Goal: Information Seeking & Learning: Find specific fact

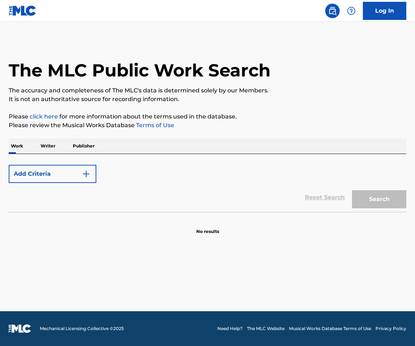
click at [46, 180] on button "Add Criteria" at bounding box center [53, 174] width 88 height 18
click at [37, 146] on div "Work Writer Publisher" at bounding box center [208, 145] width 398 height 15
click at [49, 145] on p "Writer" at bounding box center [47, 145] width 19 height 15
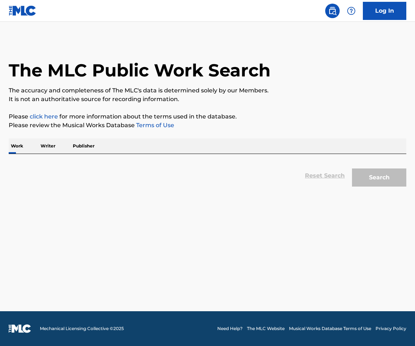
click at [9, 146] on p "Work" at bounding box center [17, 145] width 17 height 15
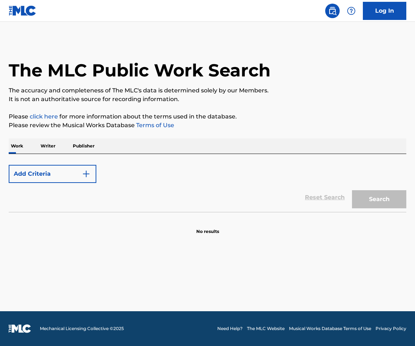
click at [62, 173] on button "Add Criteria" at bounding box center [53, 174] width 88 height 18
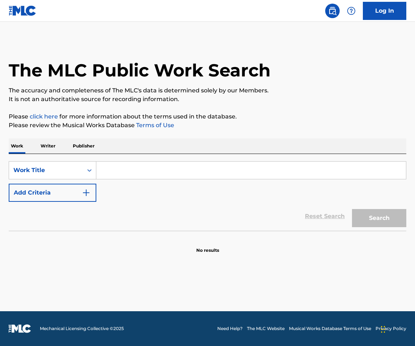
click at [124, 171] on input "Search Form" at bounding box center [251, 170] width 310 height 17
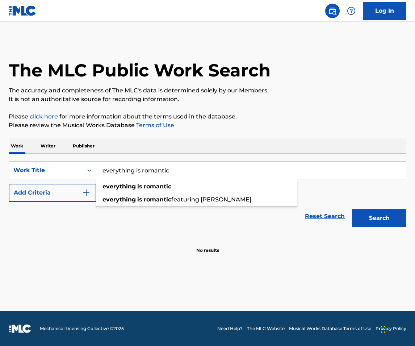
type input "everything is romantic"
click at [352, 209] on button "Search" at bounding box center [379, 218] width 54 height 18
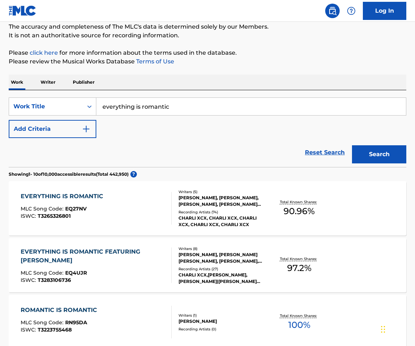
scroll to position [119, 0]
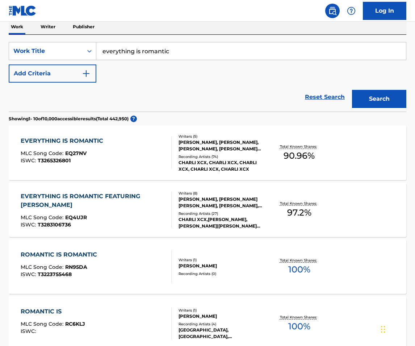
click at [123, 159] on div "EVERYTHING IS ROMANTIC MLC Song Code : EQ27NV ISWC : T3265326801" at bounding box center [96, 153] width 151 height 33
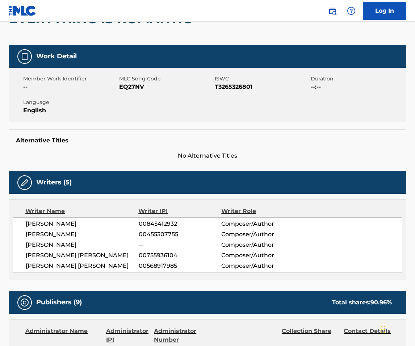
scroll to position [170, 0]
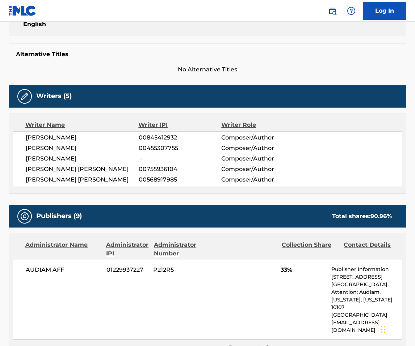
drag, startPoint x: 85, startPoint y: 138, endPoint x: 24, endPoint y: 141, distance: 60.9
click at [18, 138] on div "JASPER LEE HARRIS 00845412932 Composer/Author MARLON BARROW 00455307755 Compose…" at bounding box center [208, 158] width 390 height 55
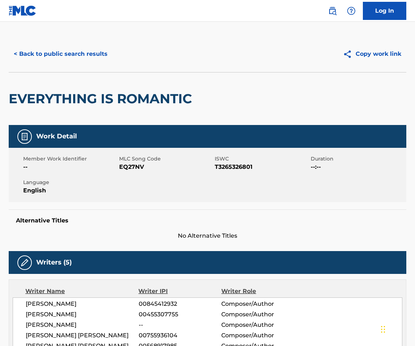
scroll to position [0, 0]
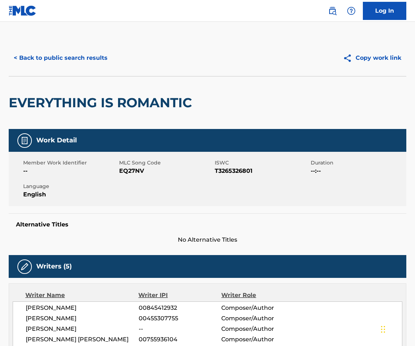
click at [24, 54] on button "< Back to public search results" at bounding box center [61, 58] width 104 height 18
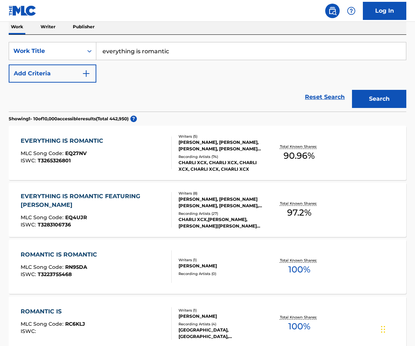
click at [66, 209] on div "EVERYTHING IS ROMANTIC FEATURING CAROLINE POLACHEK" at bounding box center [93, 200] width 145 height 17
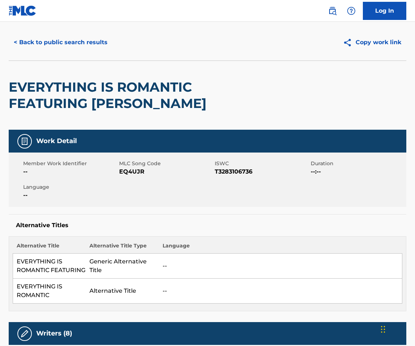
scroll to position [223, 0]
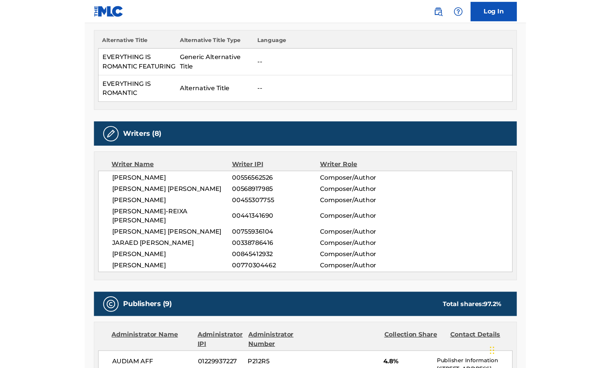
scroll to position [119, 0]
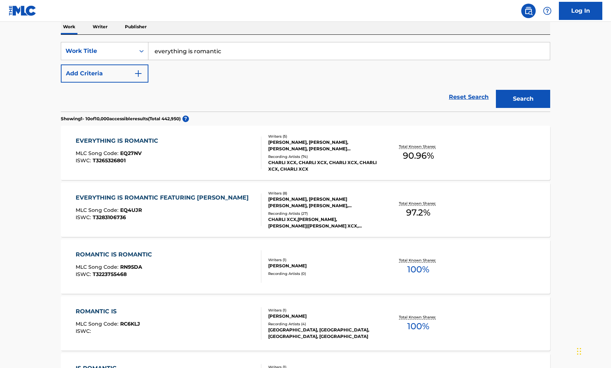
click at [222, 163] on div "EVERYTHING IS ROMANTIC MLC Song Code : EQ27NV ISWC : T3265326801" at bounding box center [169, 153] width 186 height 33
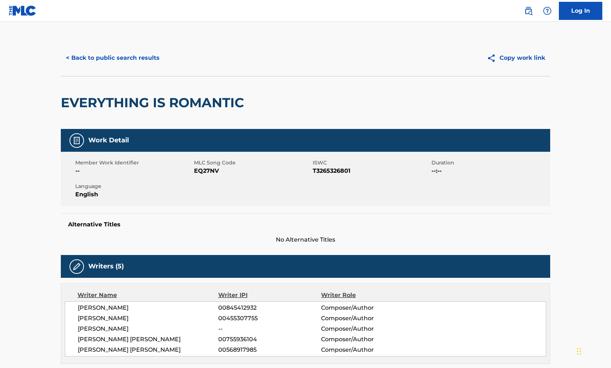
drag, startPoint x: 98, startPoint y: 306, endPoint x: 76, endPoint y: 305, distance: 22.1
click at [76, 305] on div "JASPER LEE HARRIS 00845412932 Composer/Author MARLON BARROW 00455307755 Compose…" at bounding box center [306, 328] width 482 height 55
drag, startPoint x: 138, startPoint y: 319, endPoint x: 72, endPoint y: 314, distance: 66.5
click at [70, 316] on div "JASPER LEE HARRIS 00845412932 Composer/Author MARLON BARROW 00455307755 Compose…" at bounding box center [306, 328] width 482 height 55
copy span "MARLON BARROW"
